Goal: Task Accomplishment & Management: Use online tool/utility

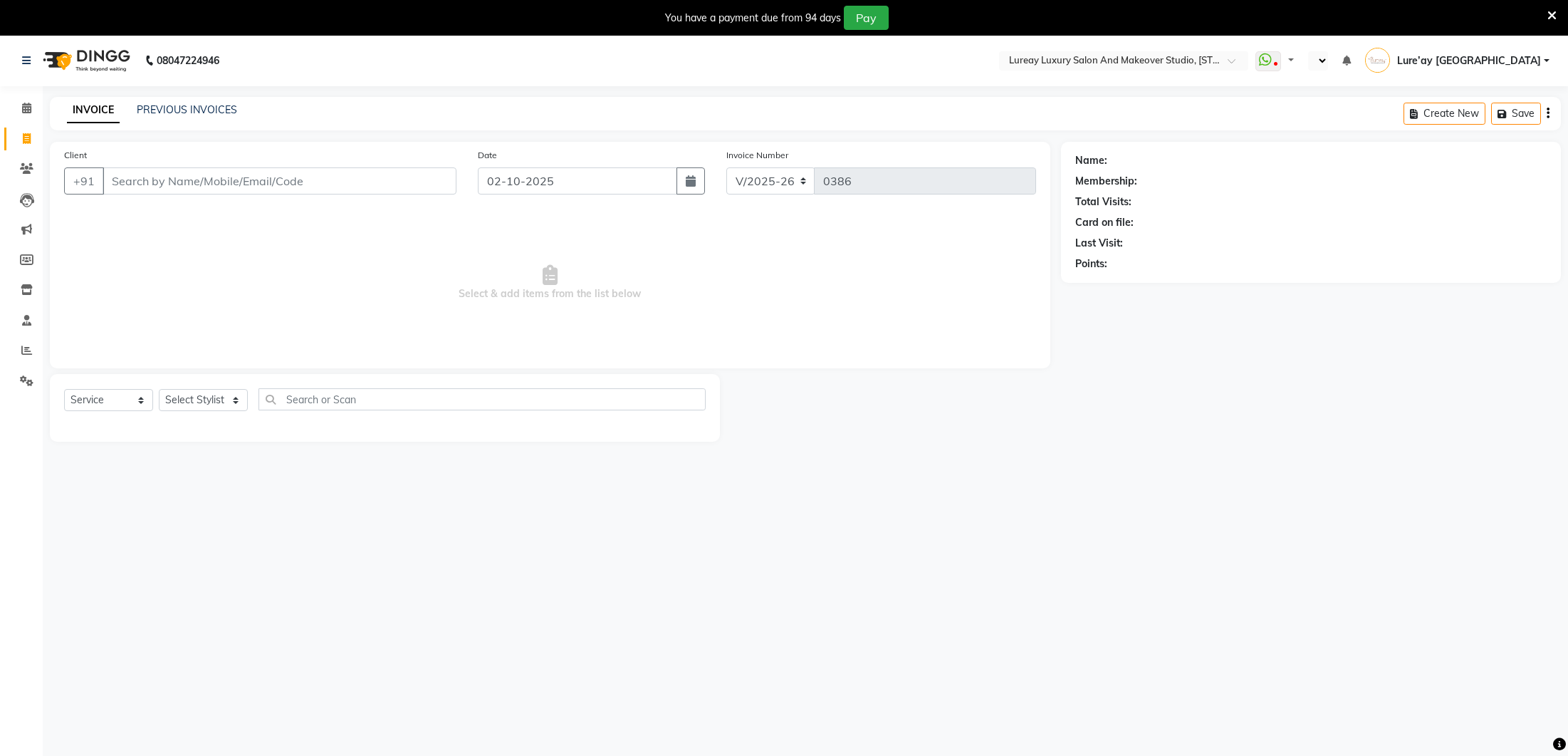
select select "4075"
select select "service"
select select "en"
